Goal: Task Accomplishment & Management: Use online tool/utility

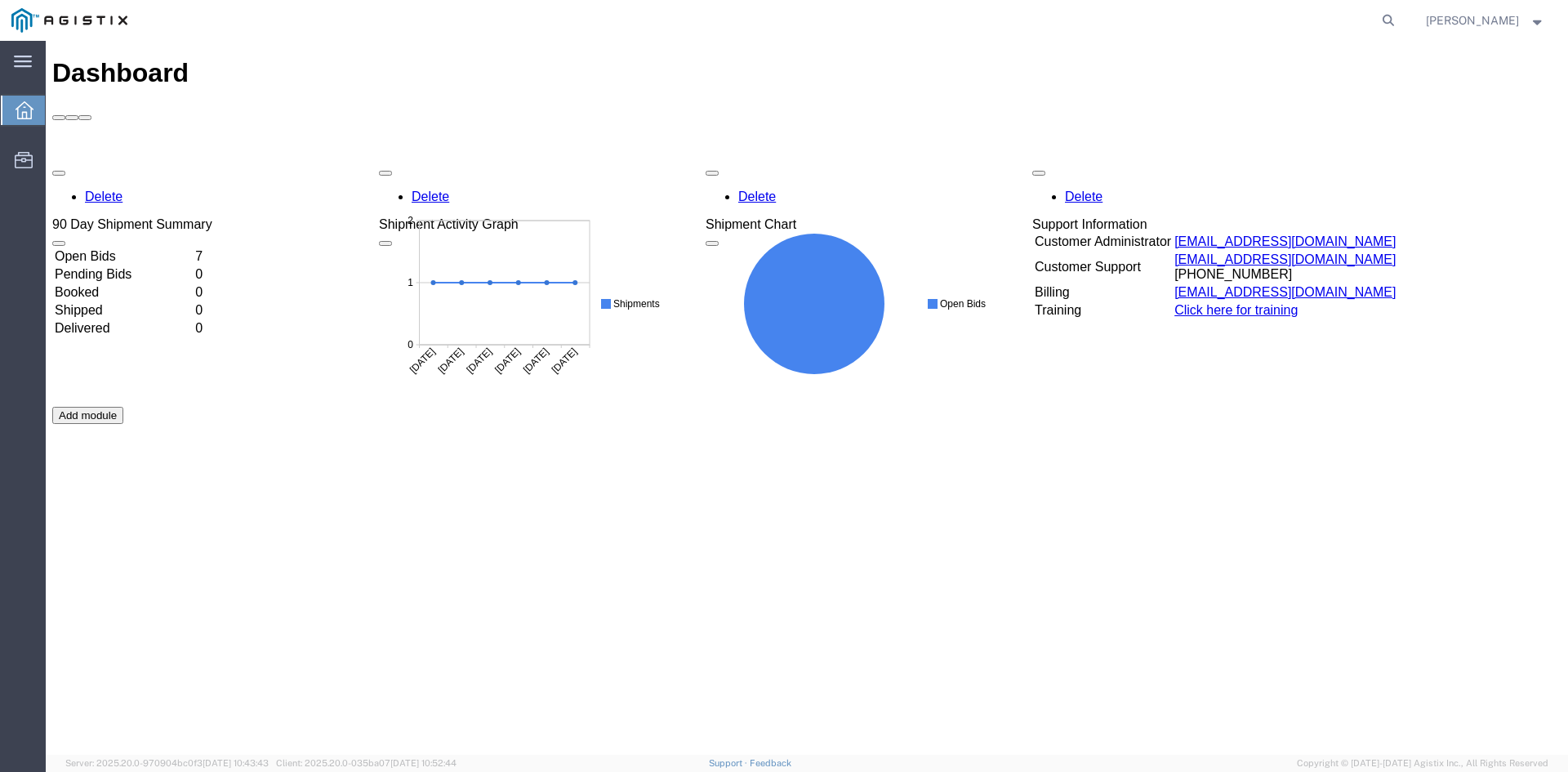
click at [127, 162] on div "Delete 90 Day Shipment Summary Open Bids 7 Pending Bids 0 Booked 0 Shipped 0 De…" at bounding box center [807, 406] width 1509 height 490
click at [126, 249] on td "Open Bids" at bounding box center [123, 256] width 139 height 16
